Goal: Task Accomplishment & Management: Complete application form

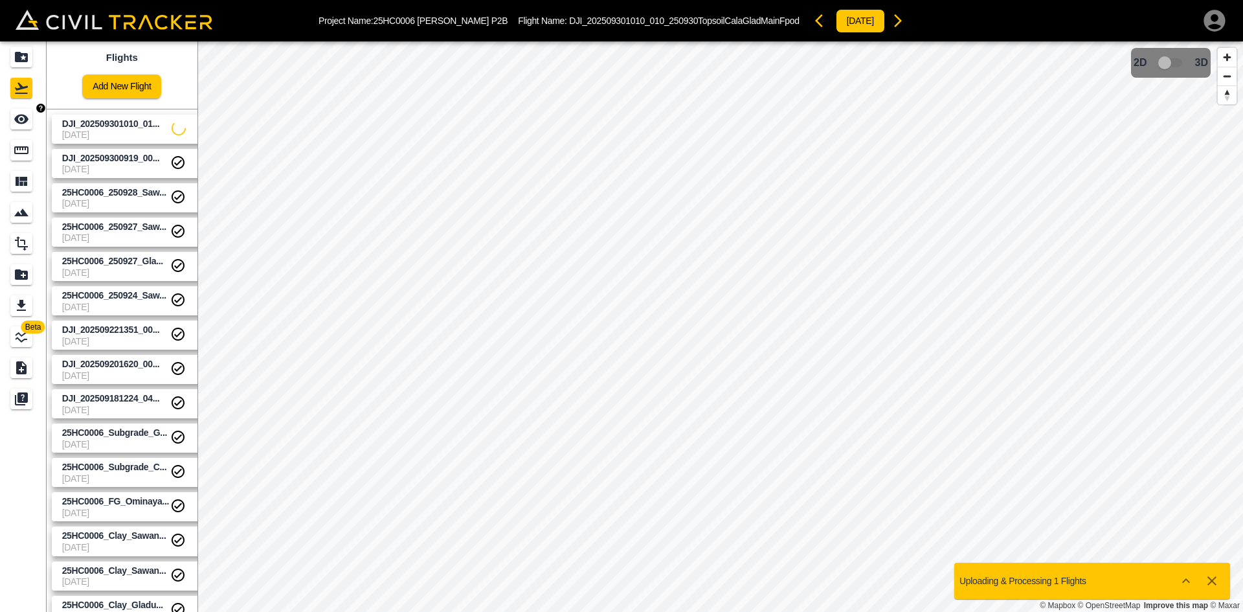
drag, startPoint x: 0, startPoint y: 0, endPoint x: 33, endPoint y: 118, distance: 123.0
click at [28, 112] on icon "See" at bounding box center [22, 119] width 16 height 16
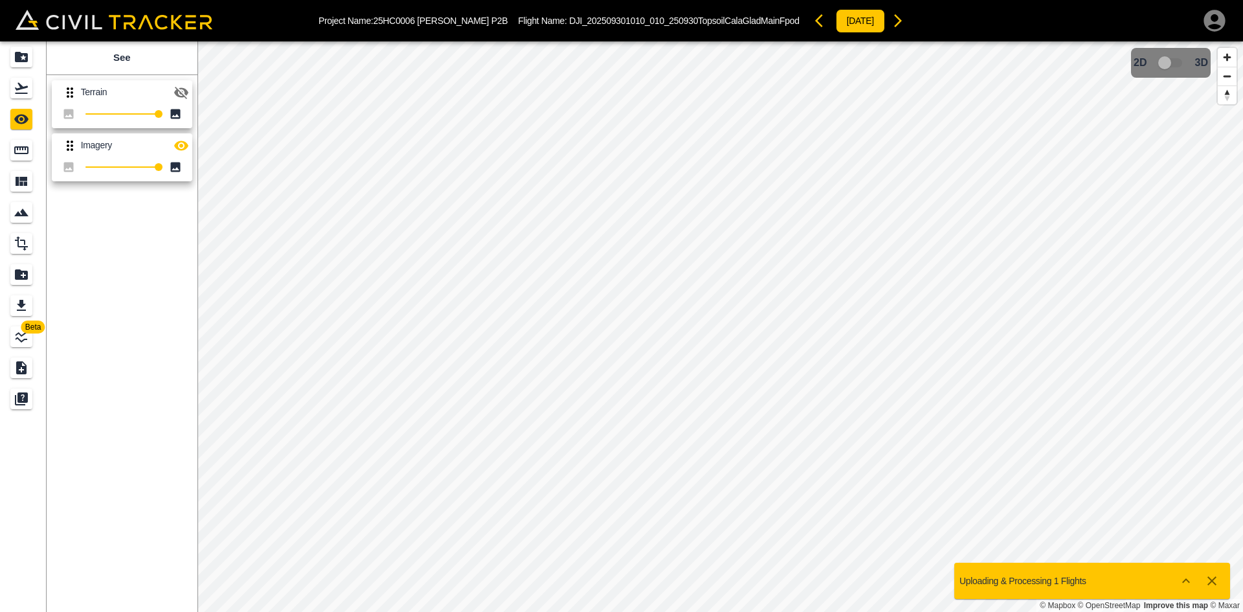
click at [188, 89] on icon "button" at bounding box center [181, 93] width 16 height 16
click at [36, 91] on div "Flights" at bounding box center [23, 88] width 26 height 21
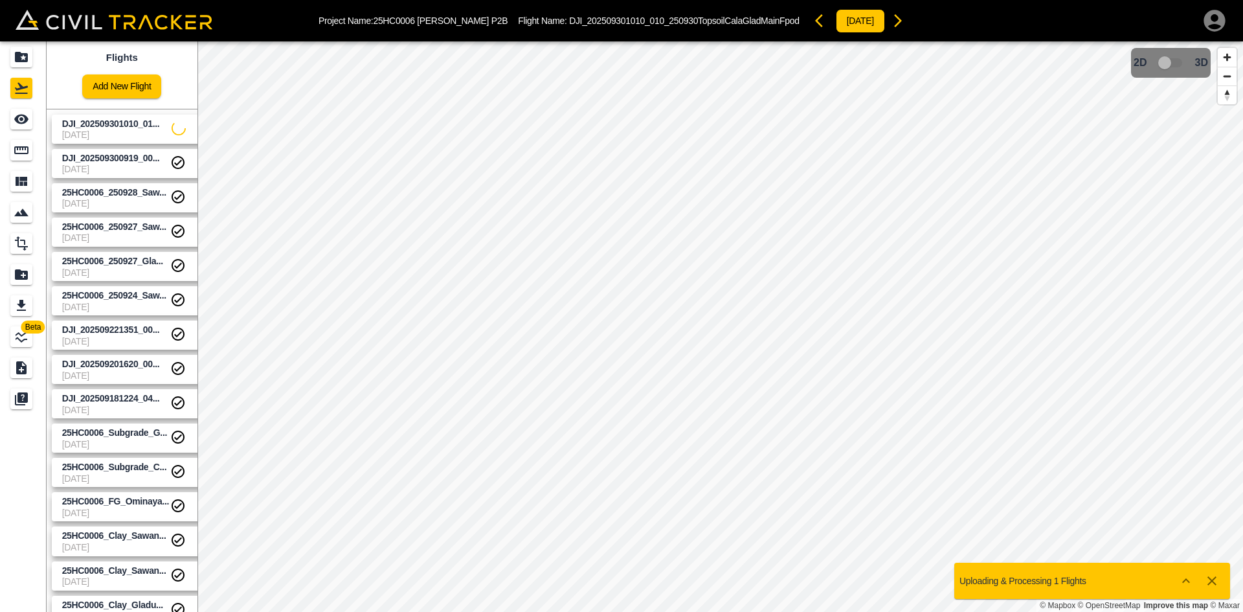
click at [125, 89] on link "Add New Flight" at bounding box center [121, 86] width 79 height 24
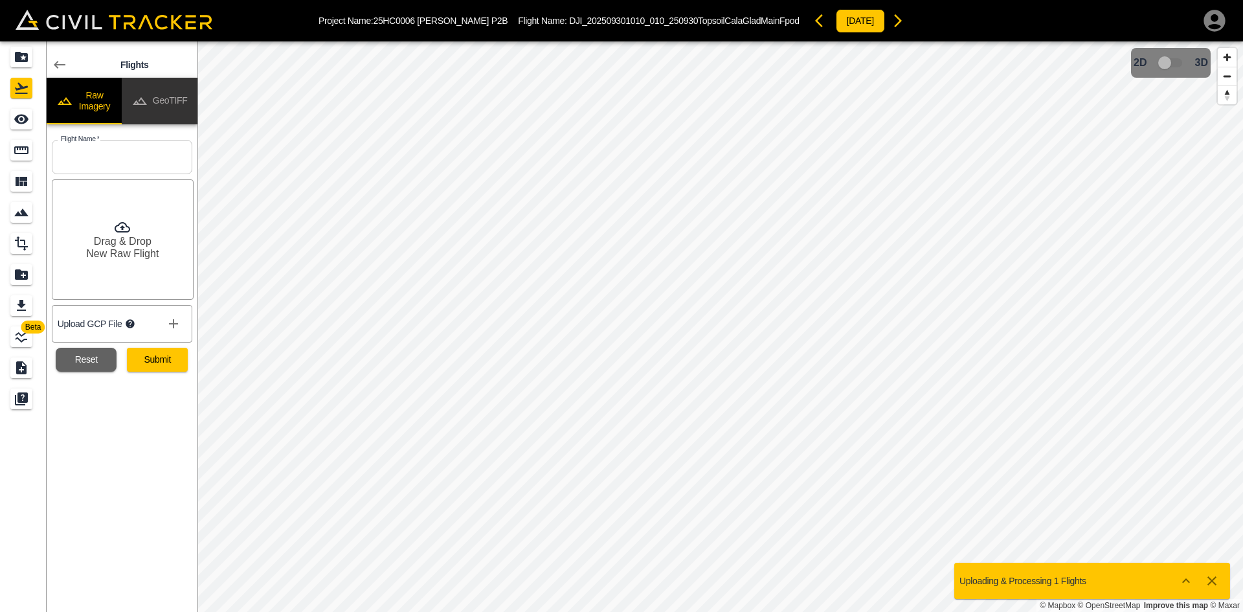
click at [170, 96] on button "GeoTIFF" at bounding box center [160, 101] width 76 height 47
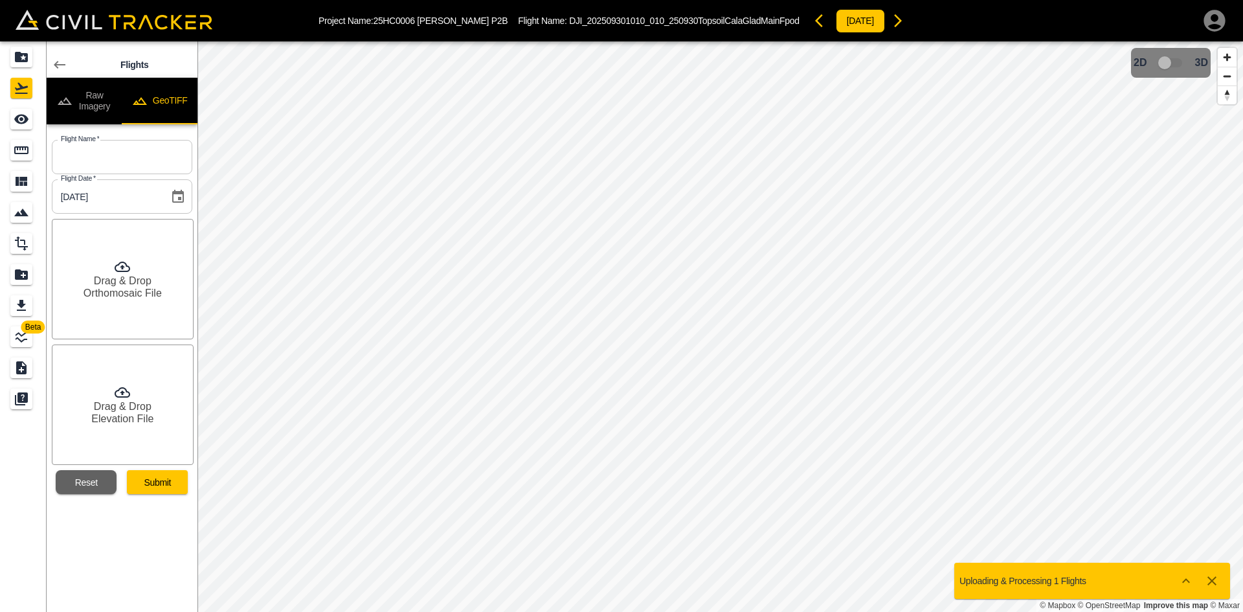
click at [131, 183] on input "[DATE]" at bounding box center [106, 196] width 108 height 34
click at [151, 162] on input "text" at bounding box center [122, 157] width 140 height 34
click at [152, 148] on input "text" at bounding box center [122, 157] width 140 height 34
paste input "DJI_202509301142_011_250930TopsoilOminayakJroad"
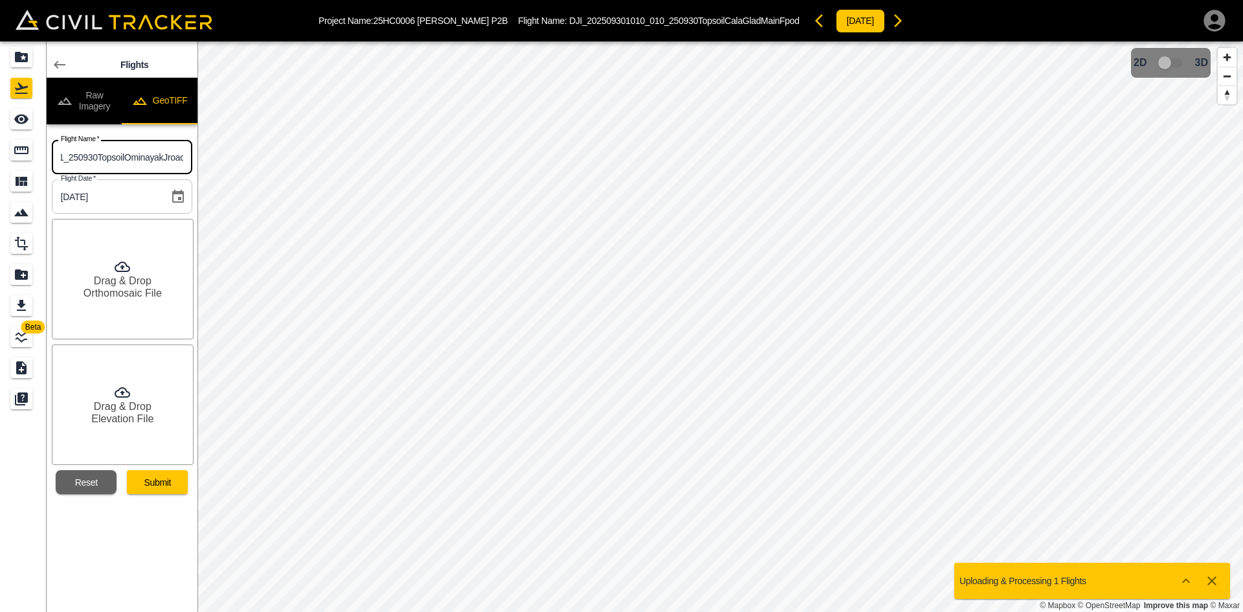
type input "DJI_202509301142_011_250930TopsoilOminayakJroad"
click at [148, 163] on input "DJI_202509301142_011_250930TopsoilOminayakJroad" at bounding box center [122, 157] width 140 height 34
click at [295, 161] on div "Beta Flights Raw Imagery GeoTIFF Flight Name   * DJI_202509301142_011_250930Top…" at bounding box center [621, 326] width 1243 height 570
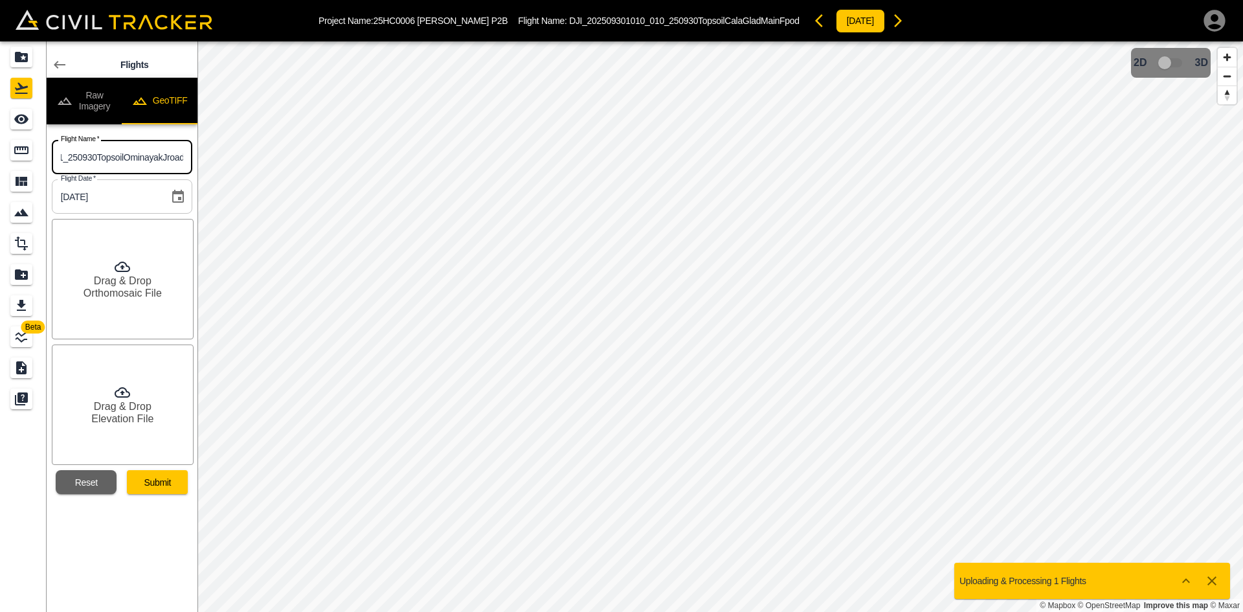
click at [170, 163] on input "DJI_202509301142_011_250930TopsoilOminayakJroad" at bounding box center [122, 157] width 140 height 34
click at [144, 294] on h6 "Orthomosaic File" at bounding box center [123, 293] width 78 height 12
click at [132, 415] on h6 "Elevation File" at bounding box center [122, 418] width 62 height 12
click at [155, 487] on button "Submit" at bounding box center [157, 482] width 61 height 24
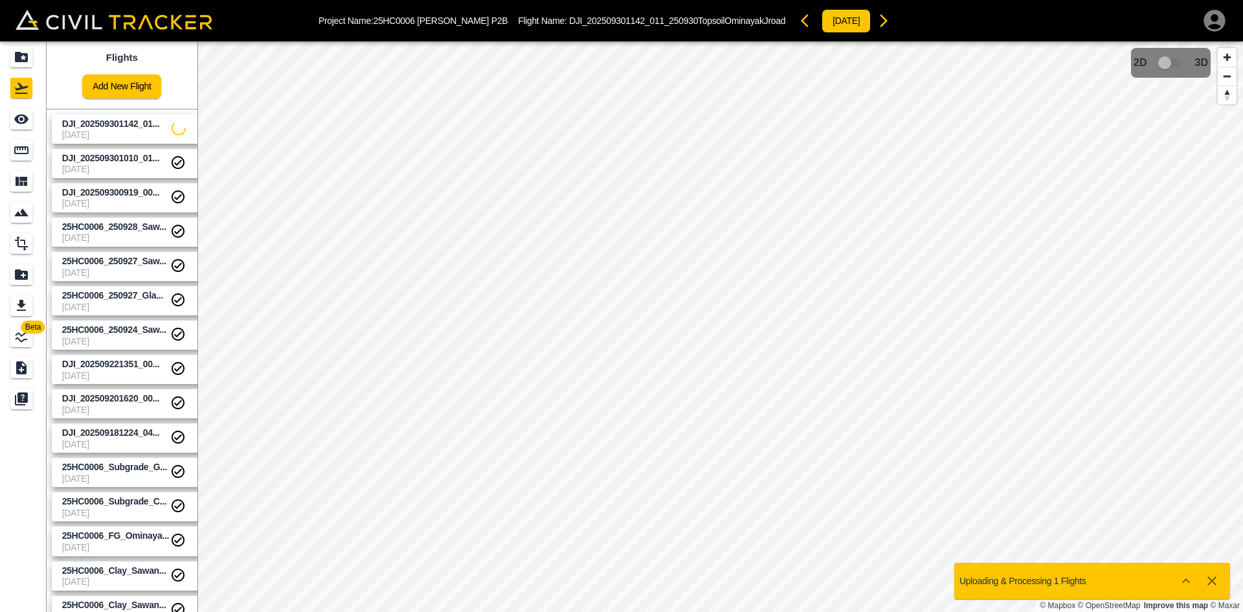
click at [29, 56] on icon "Projects" at bounding box center [22, 57] width 16 height 16
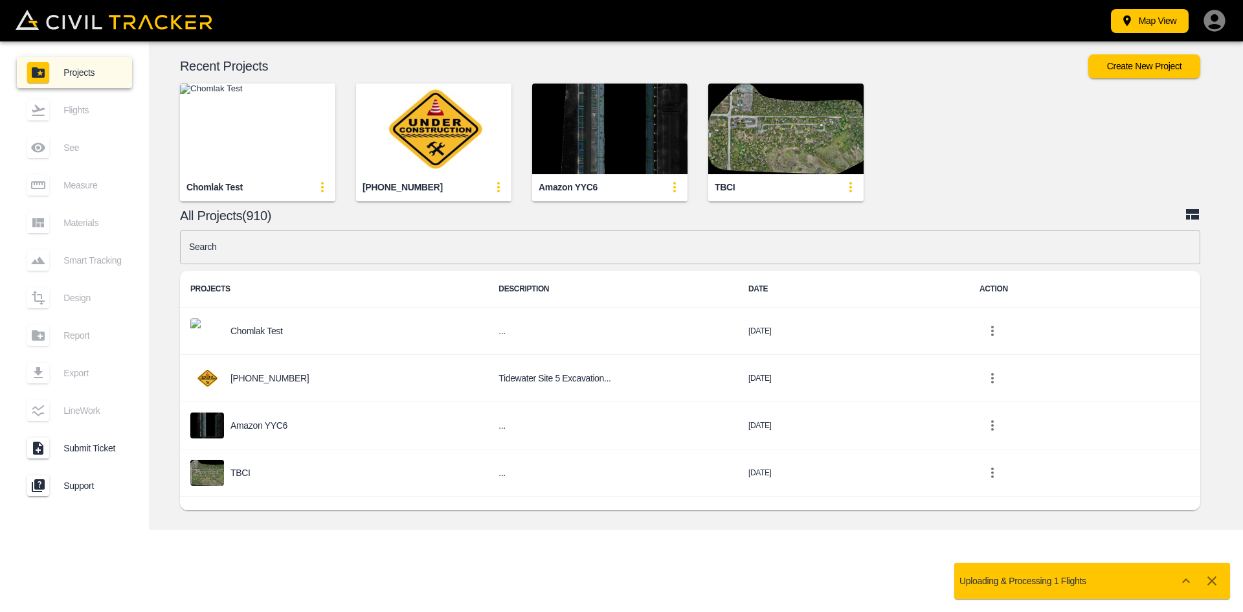
click at [386, 239] on input "text" at bounding box center [690, 247] width 1020 height 34
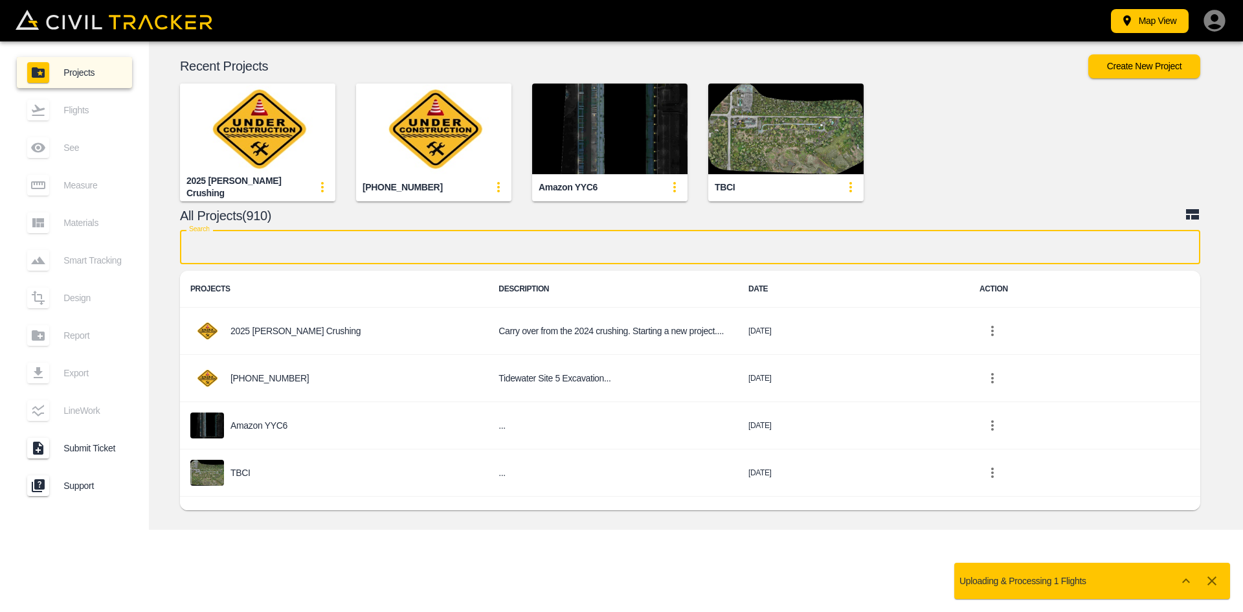
click at [375, 248] on input "text" at bounding box center [690, 247] width 1020 height 34
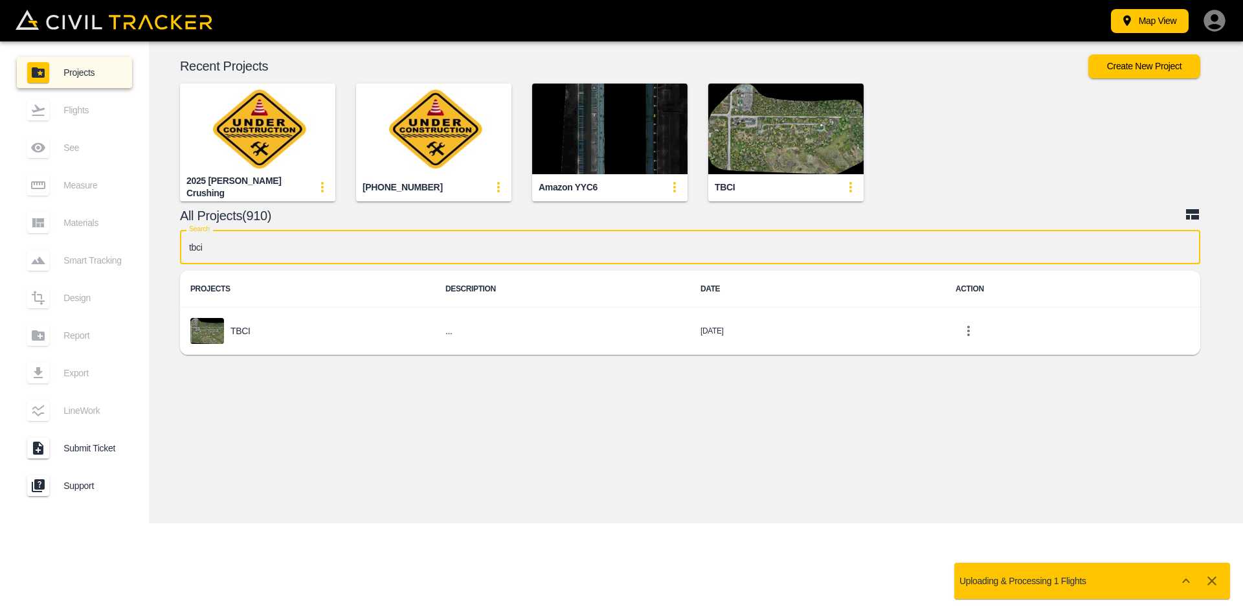
type input "tbci"
click at [382, 343] on div "TBCI" at bounding box center [307, 331] width 234 height 26
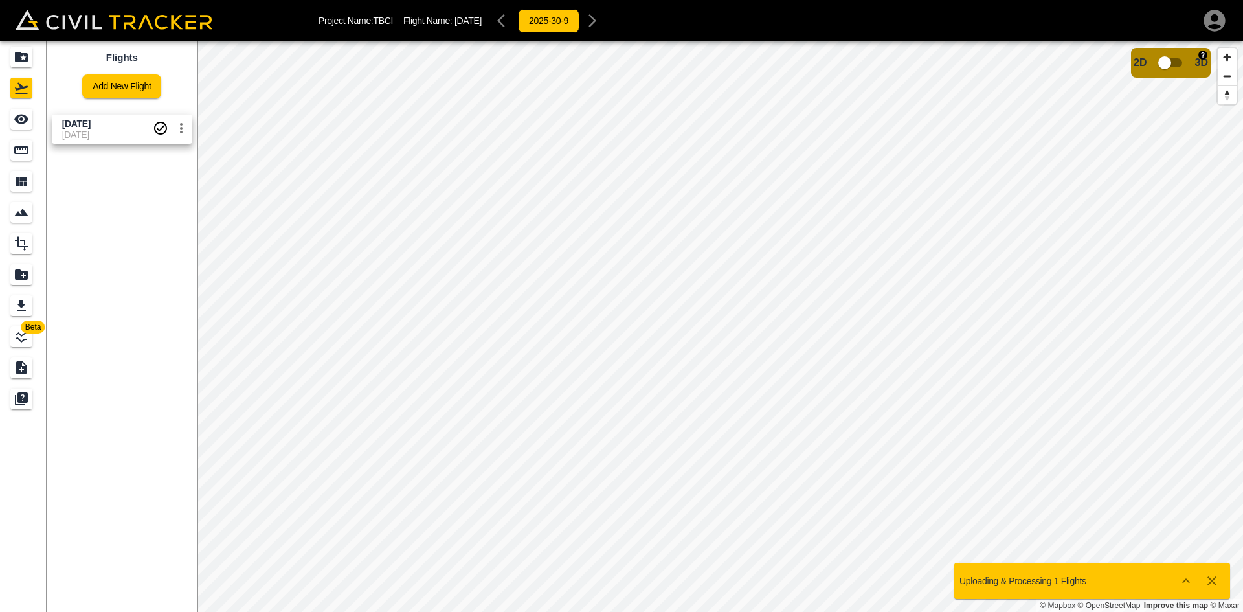
click at [1170, 59] on input "checkbox" at bounding box center [1165, 62] width 74 height 25
